Goal: Task Accomplishment & Management: Use online tool/utility

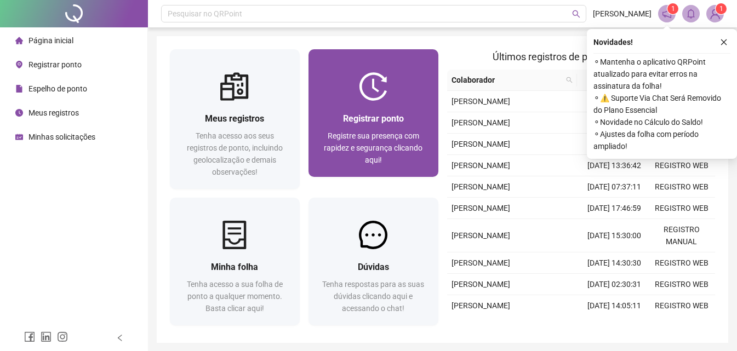
click at [376, 100] on img at bounding box center [373, 86] width 29 height 29
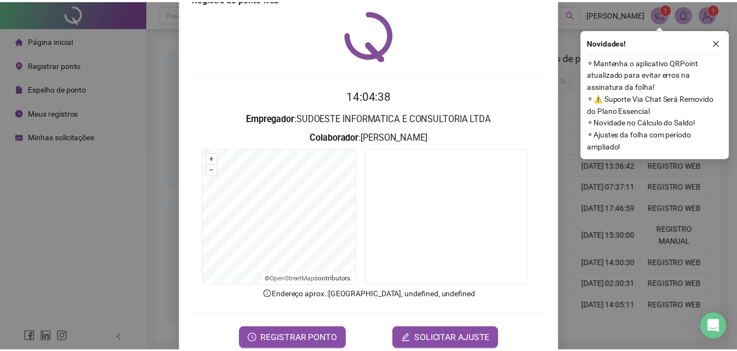
scroll to position [53, 0]
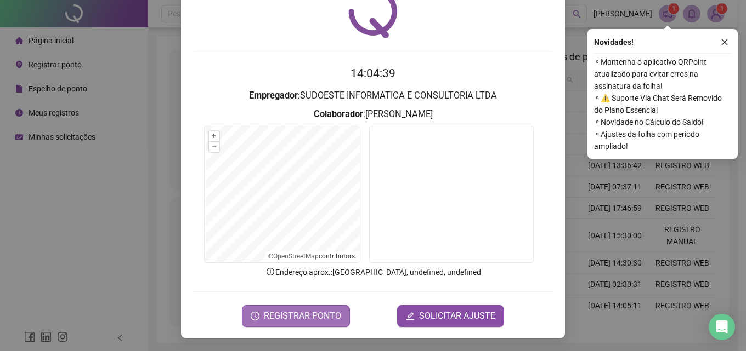
click at [285, 310] on span "REGISTRAR PONTO" at bounding box center [302, 316] width 77 height 13
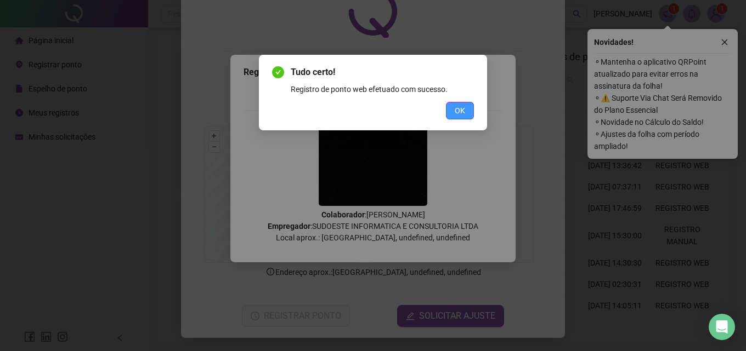
click at [466, 117] on button "OK" at bounding box center [460, 111] width 28 height 18
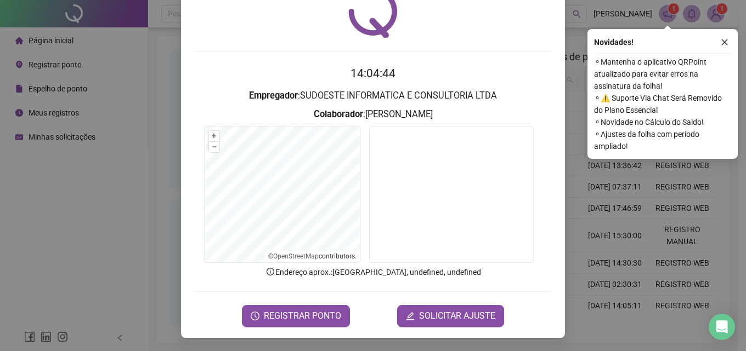
click at [153, 157] on div "Registro de ponto web 14:04:44 Empregador : SUDOESTE INFORMATICA E CONSULTORIA …" at bounding box center [373, 175] width 746 height 351
